Goal: Communication & Community: Answer question/provide support

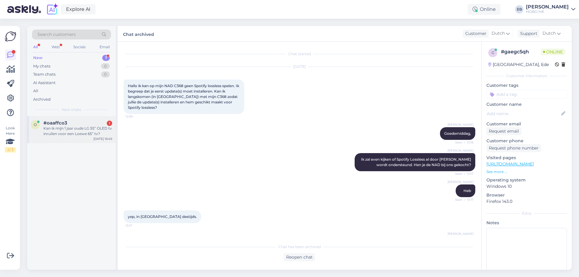
scroll to position [244, 0]
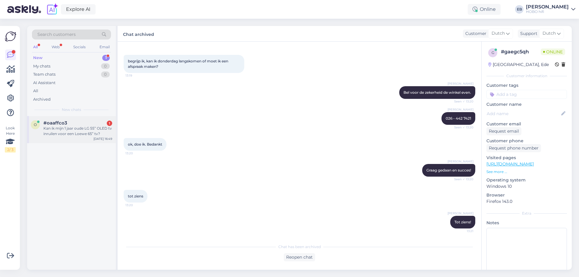
click at [76, 135] on div "Kan ik mijn 1 jaar oude LG 55” OLED tv inruilen voor een Loewe 65” tv?" at bounding box center [77, 131] width 69 height 11
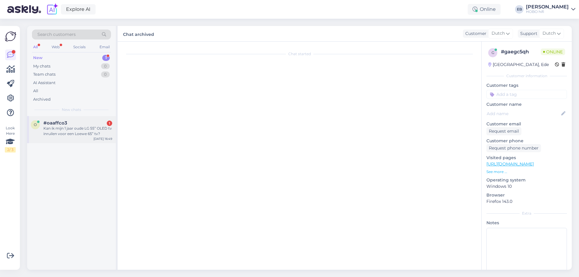
scroll to position [0, 0]
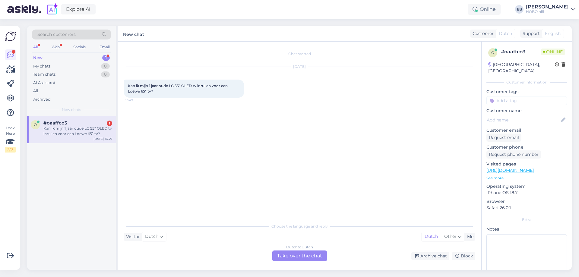
click at [306, 254] on div "Dutch to Dutch Take over the chat" at bounding box center [299, 256] width 55 height 11
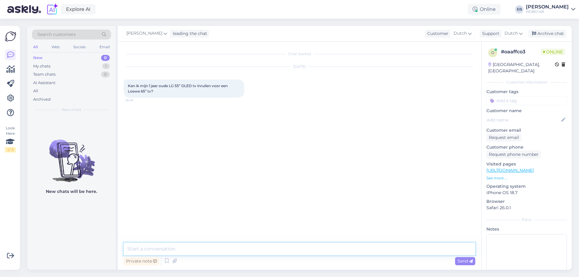
click at [308, 253] on textarea at bounding box center [300, 249] width 352 height 13
type textarea "Goedemiddag"
click at [308, 253] on textarea at bounding box center [300, 249] width 352 height 13
type textarea "I"
type textarea "Als je mij je nummer geeft, bespreek ik graag de mogelijkheden met je."
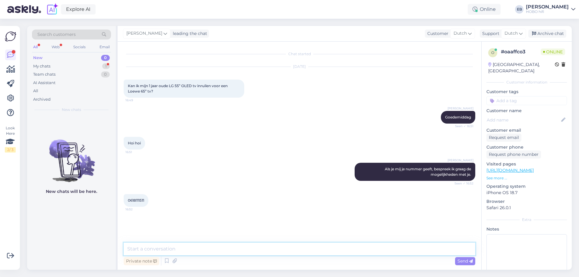
click at [181, 253] on textarea at bounding box center [300, 249] width 352 height 13
type textarea "Merci, ik bel direct"
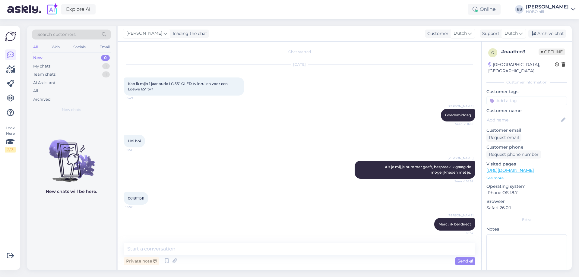
click at [293, 91] on div "[DATE] Kan ik mijn 1 jaar oude LG 55” OLED tv inruilen voor een Loewe 65” tv? 1…" at bounding box center [300, 80] width 352 height 44
click at [91, 68] on div "My chats 1" at bounding box center [71, 66] width 79 height 8
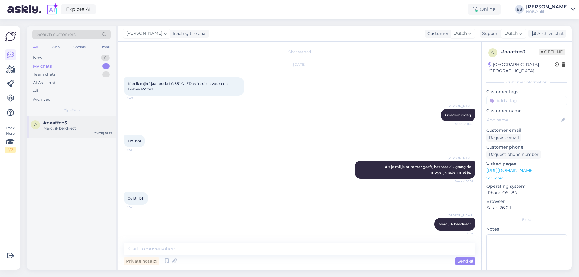
click at [99, 124] on div "#oaaffco3" at bounding box center [77, 122] width 69 height 5
click at [550, 32] on div "Archive chat" at bounding box center [547, 34] width 38 height 8
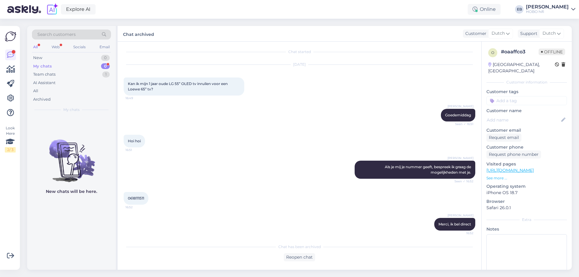
click at [52, 68] on div "My chats 0" at bounding box center [71, 66] width 79 height 8
click at [52, 71] on div "Team chats" at bounding box center [44, 74] width 22 height 6
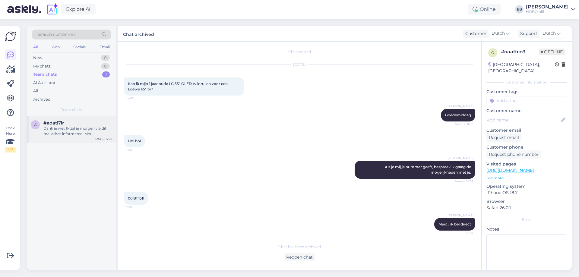
click at [69, 126] on div "Dank je wel. Ik zal je morgen via dit mailadres informeren. Met vriendelijke gr…" at bounding box center [77, 131] width 69 height 11
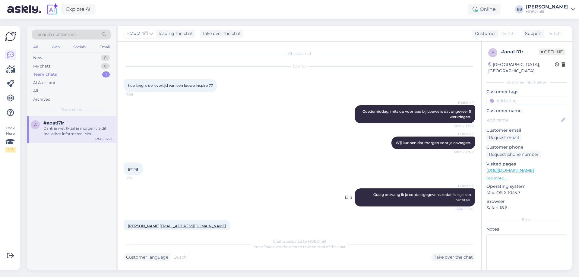
scroll to position [0, 0]
click at [80, 134] on div "Dank je wel. Ik zal je morgen via dit mailadres informeren. Met vriendelijke gr…" at bounding box center [77, 131] width 69 height 11
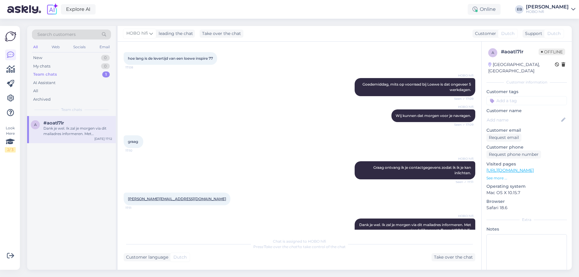
scroll to position [41, 0]
